Goal: Transaction & Acquisition: Purchase product/service

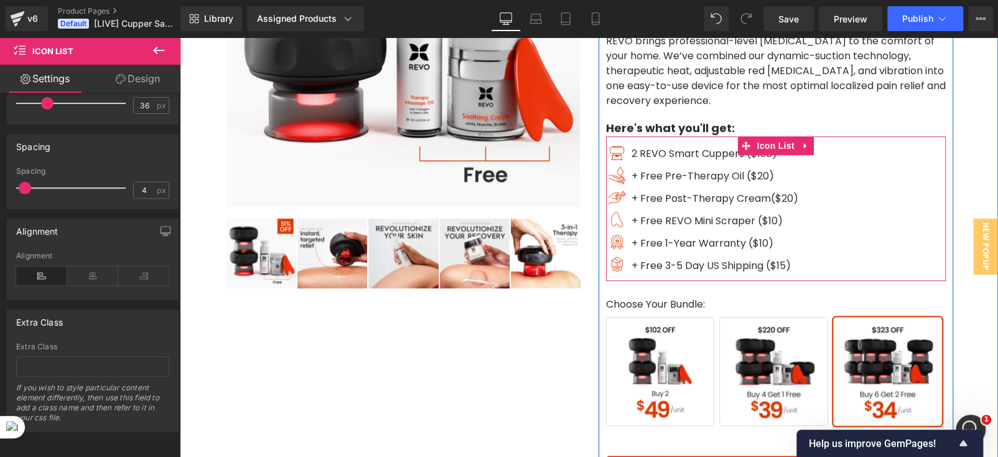
scroll to position [311, 0]
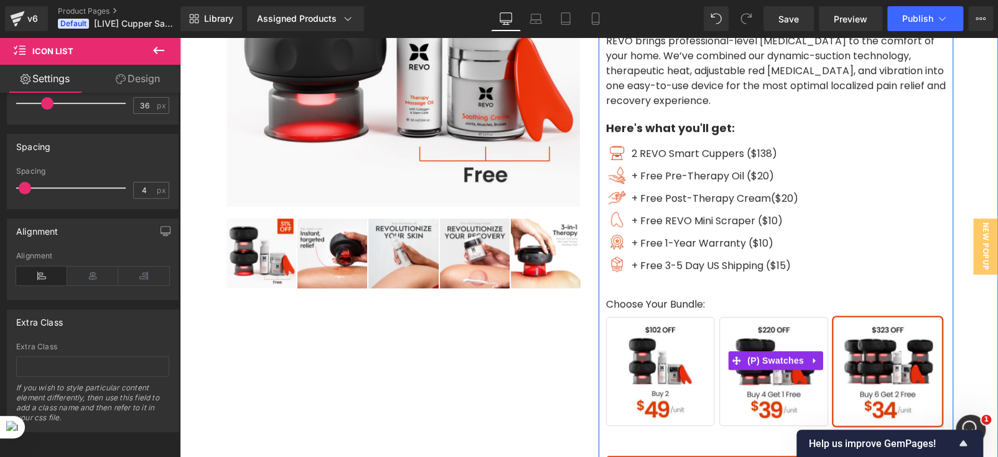
click at [749, 341] on span "Buy 4 Get 1 Free" at bounding box center [773, 371] width 109 height 109
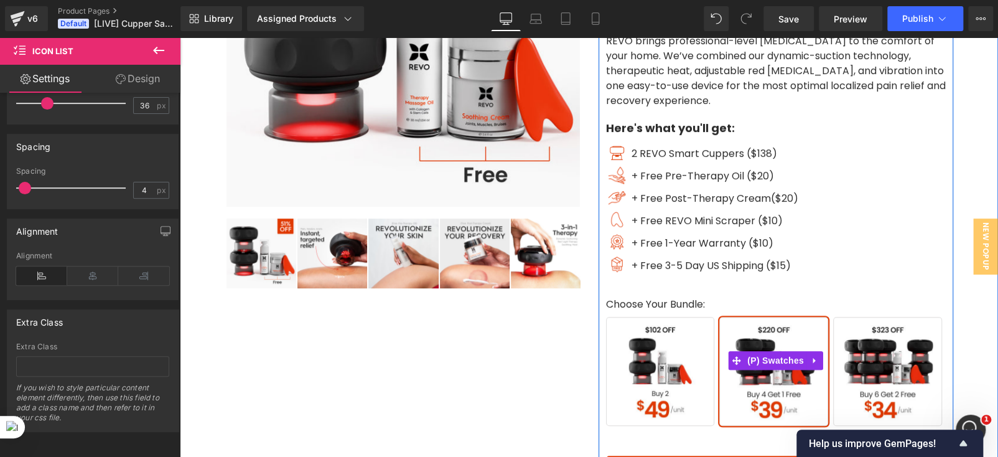
click at [676, 343] on span "Buy 2" at bounding box center [660, 371] width 109 height 109
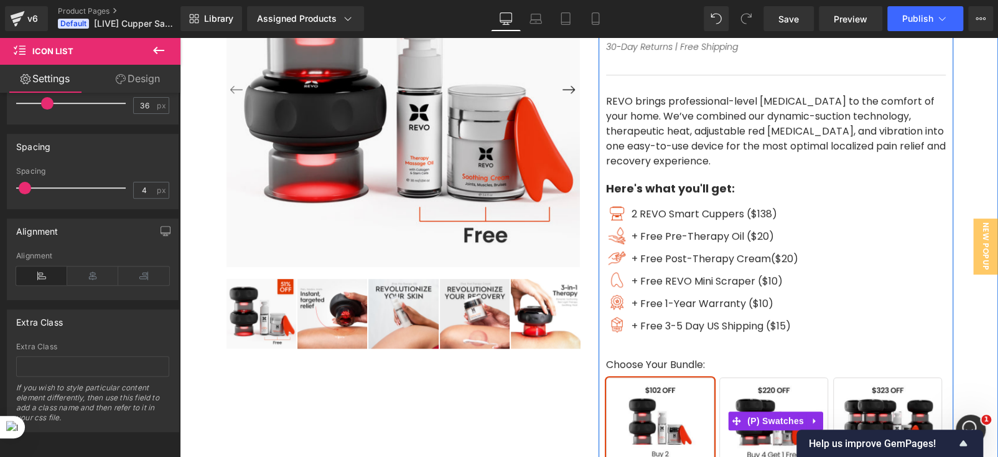
scroll to position [186, 0]
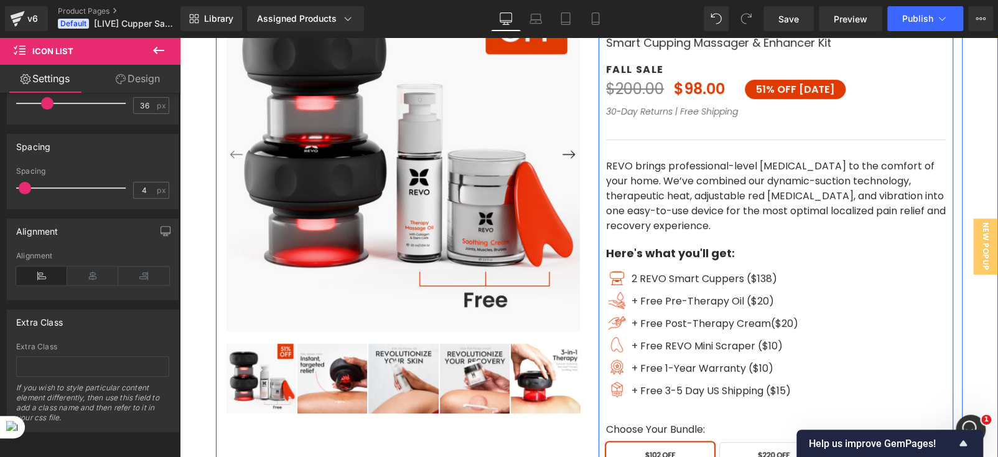
click at [659, 130] on div "[DOMAIN_NAME] Reviews - Star Badge [DOMAIN_NAME] Reviews [DOMAIN_NAME] Reviews …" at bounding box center [775, 356] width 355 height 761
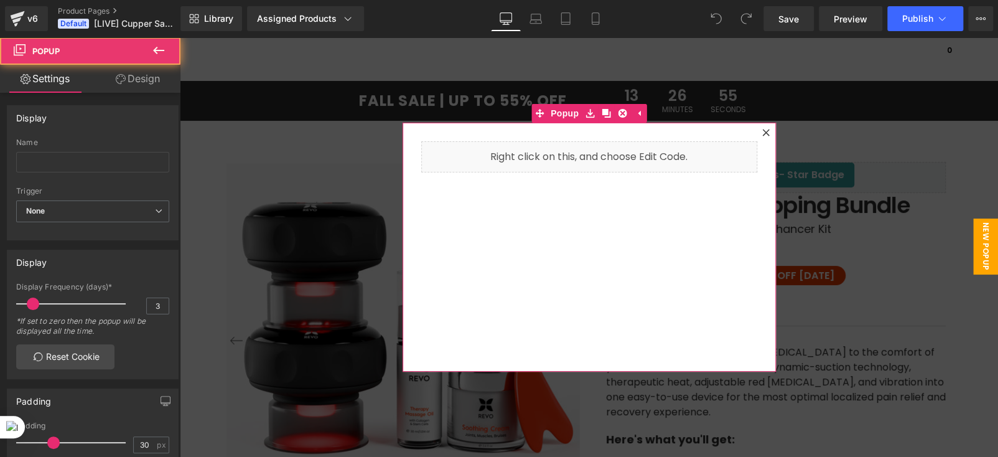
click at [762, 132] on icon at bounding box center [765, 132] width 7 height 7
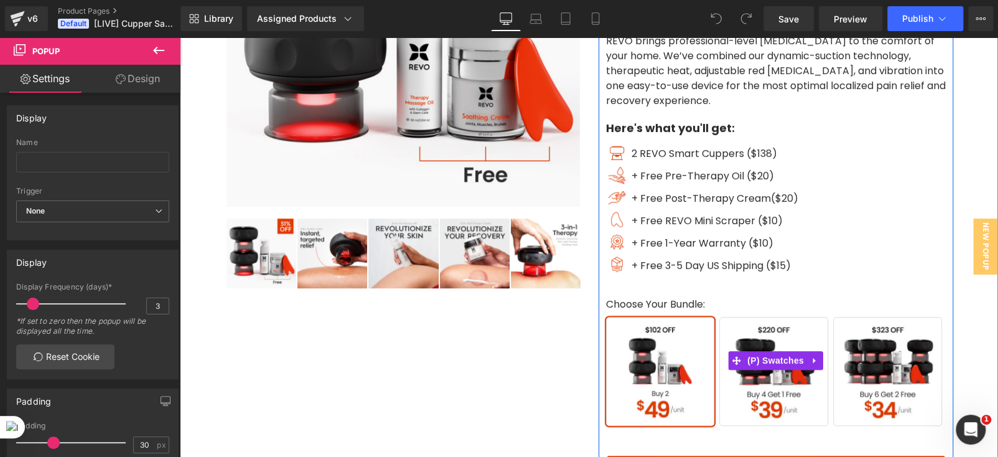
click at [770, 337] on span "Buy 4 Get 1 Free" at bounding box center [773, 371] width 109 height 109
